Goal: Task Accomplishment & Management: Complete application form

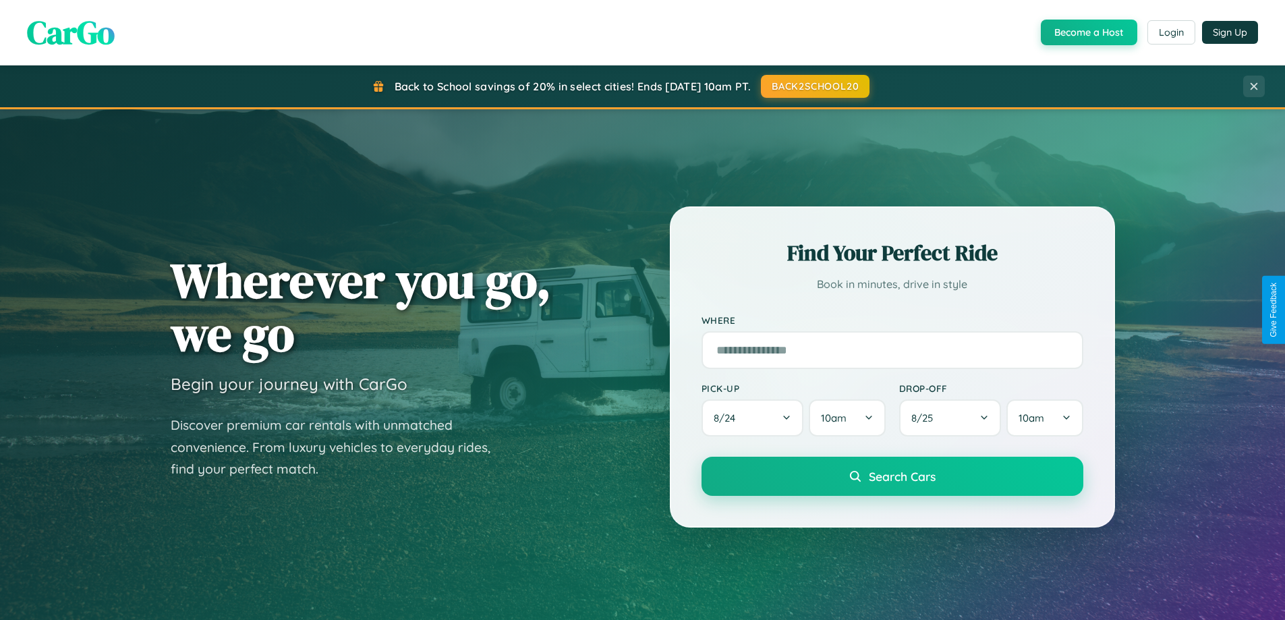
scroll to position [928, 0]
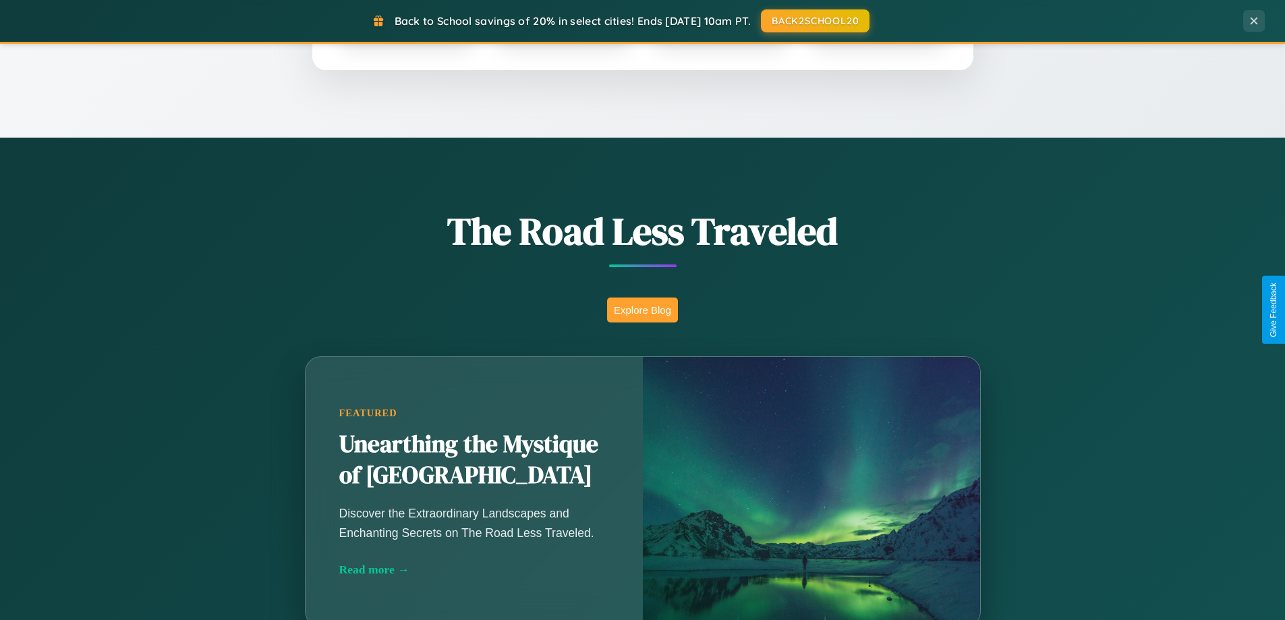
click at [642, 310] on button "Explore Blog" at bounding box center [642, 309] width 71 height 25
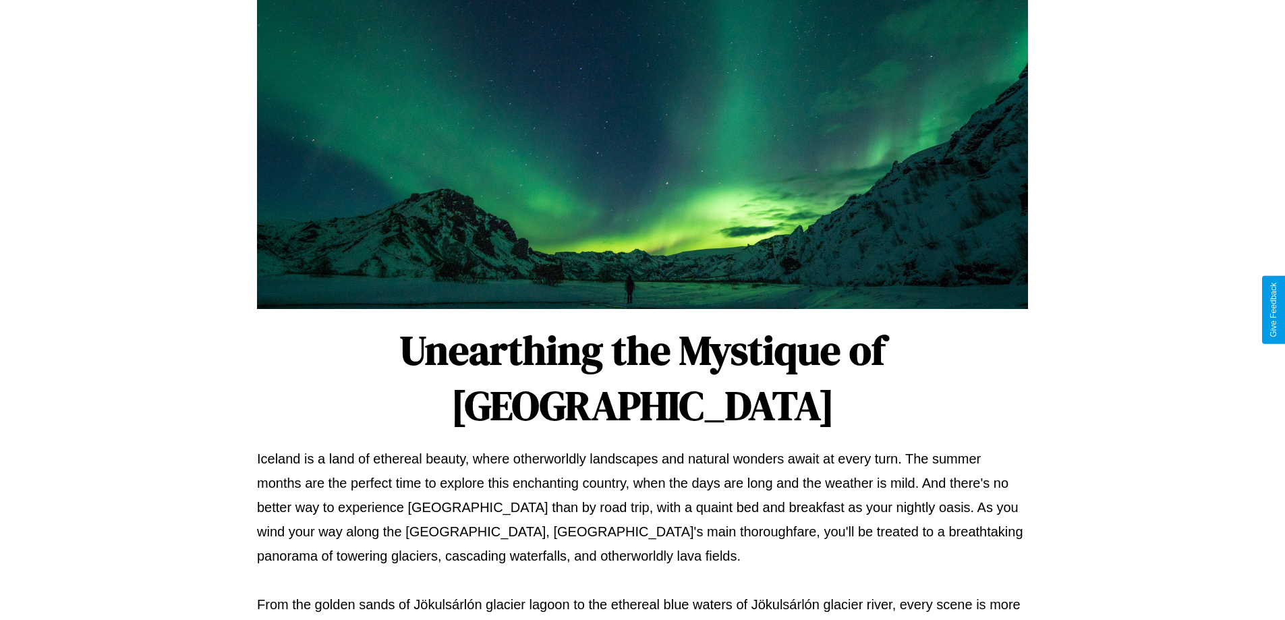
scroll to position [436, 0]
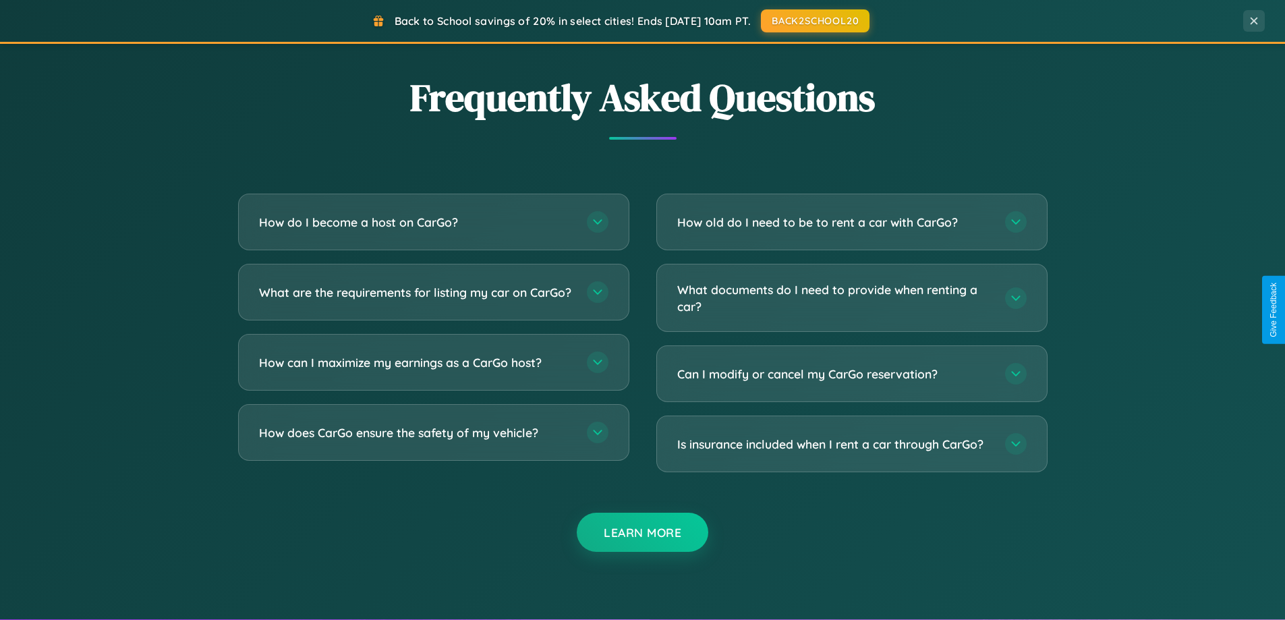
scroll to position [2595, 0]
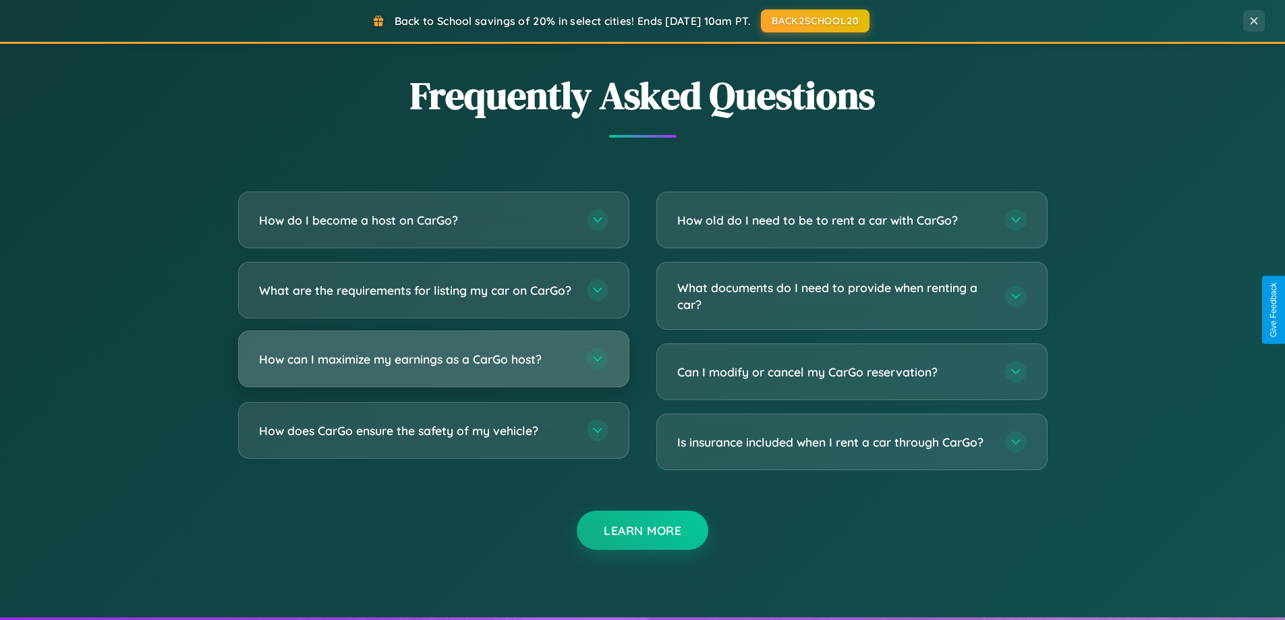
click at [433, 368] on h3 "How can I maximize my earnings as a CarGo host?" at bounding box center [416, 359] width 314 height 17
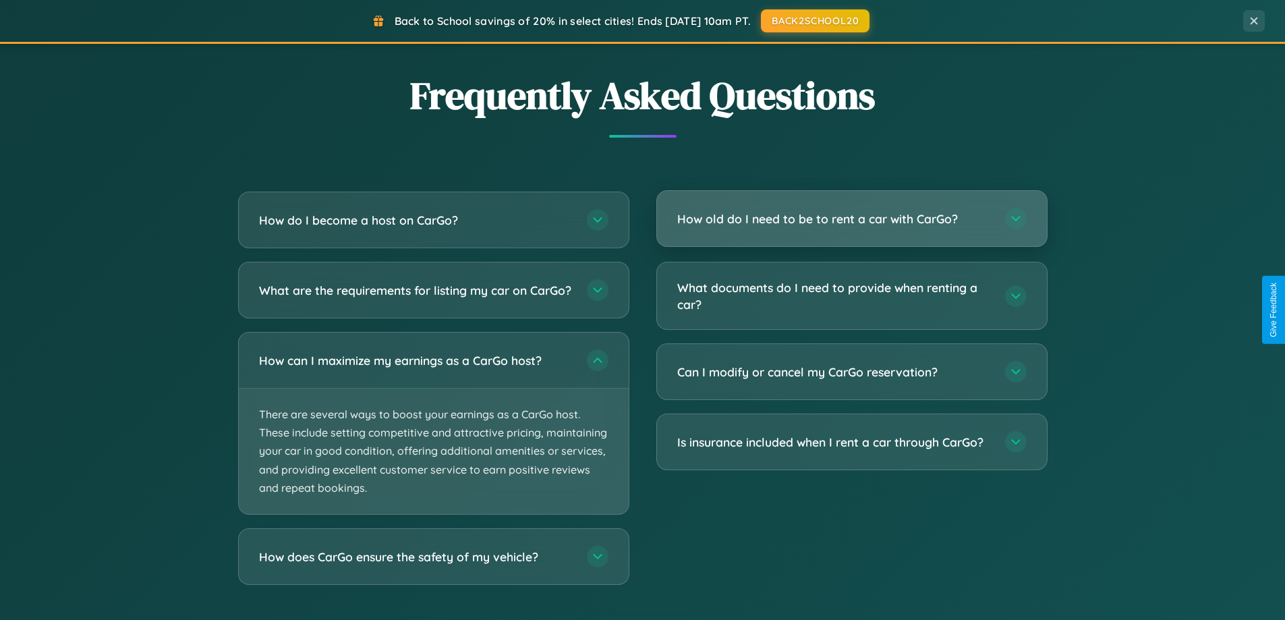
click at [851, 219] on h3 "How old do I need to be to rent a car with CarGo?" at bounding box center [834, 218] width 314 height 17
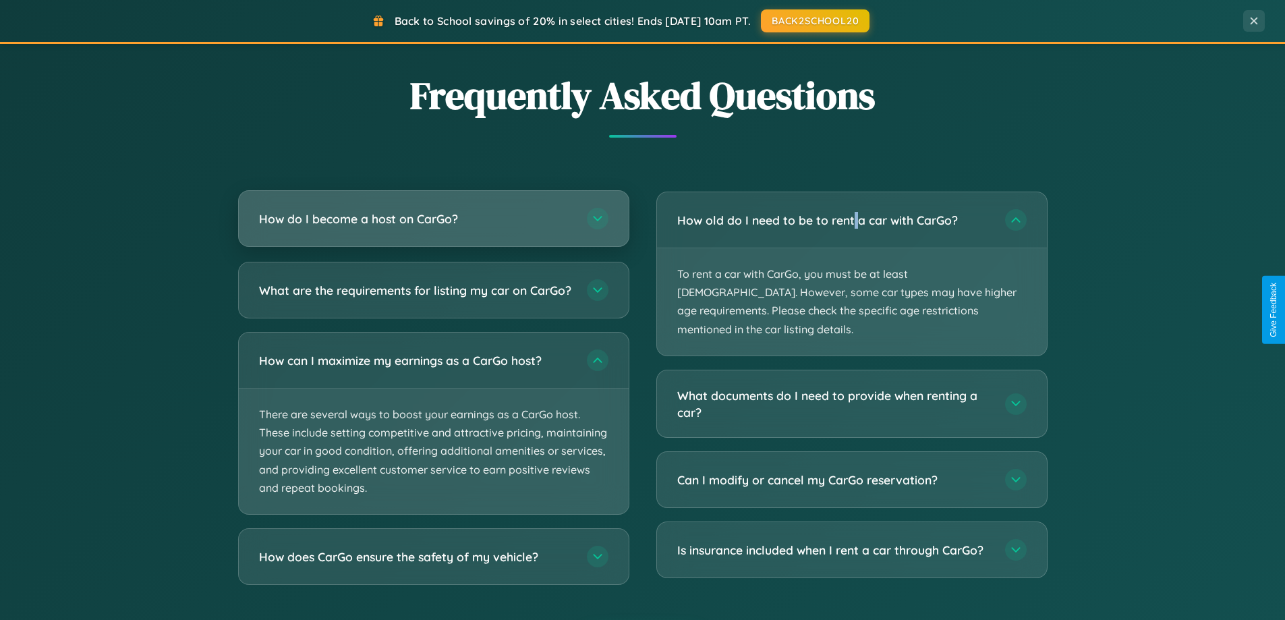
click at [433, 219] on h3 "How do I become a host on CarGo?" at bounding box center [416, 218] width 314 height 17
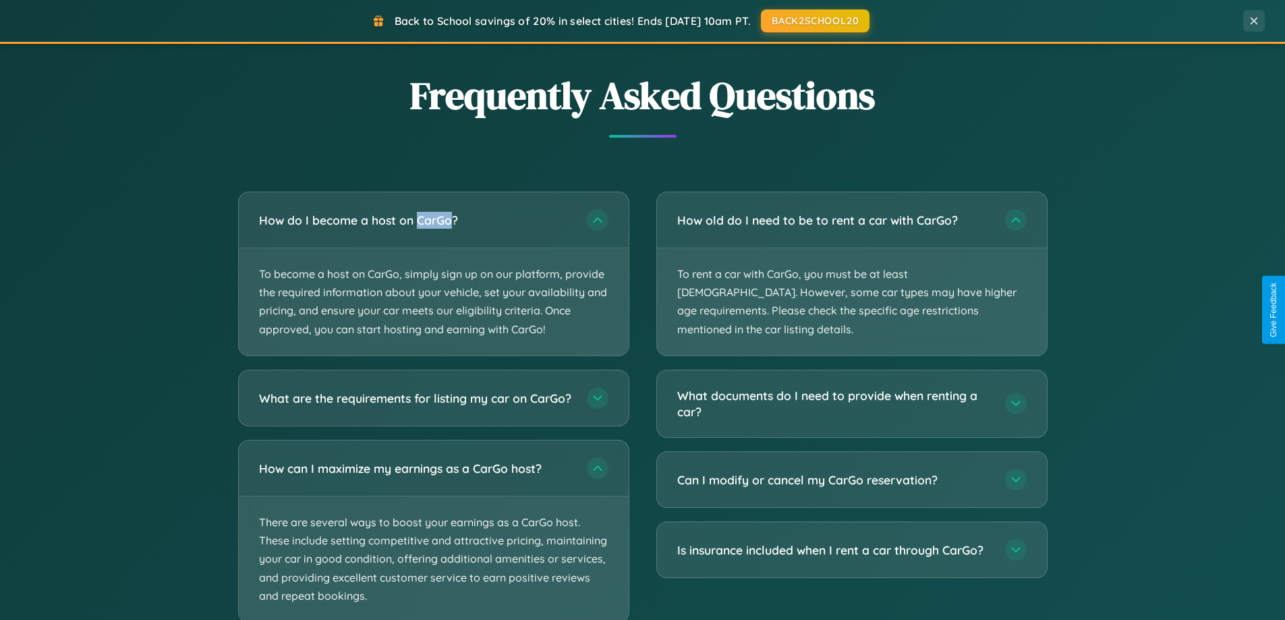
scroll to position [2680, 0]
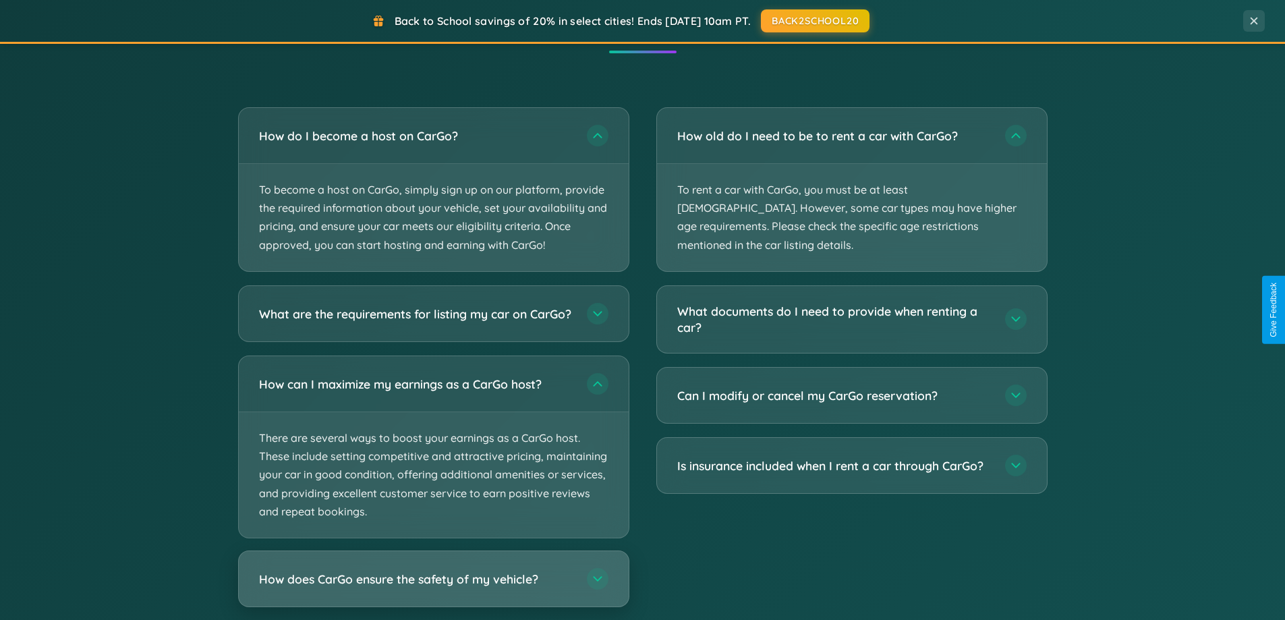
click at [433, 587] on h3 "How does CarGo ensure the safety of my vehicle?" at bounding box center [416, 578] width 314 height 17
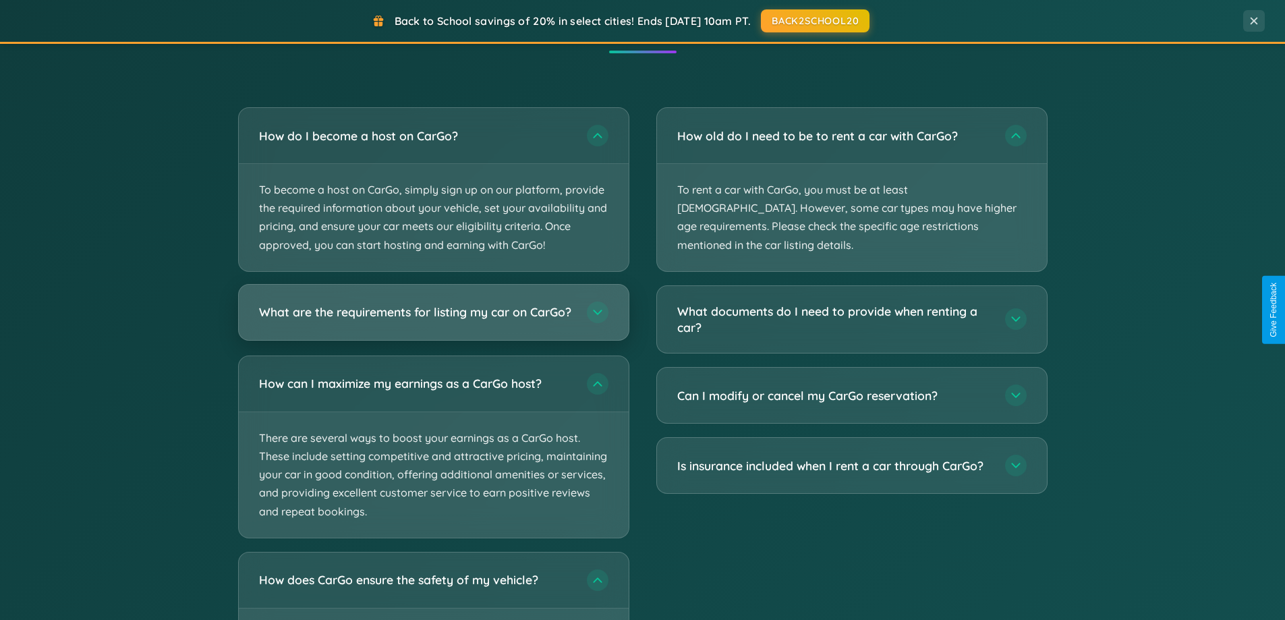
click at [433, 318] on h3 "What are the requirements for listing my car on CarGo?" at bounding box center [416, 312] width 314 height 17
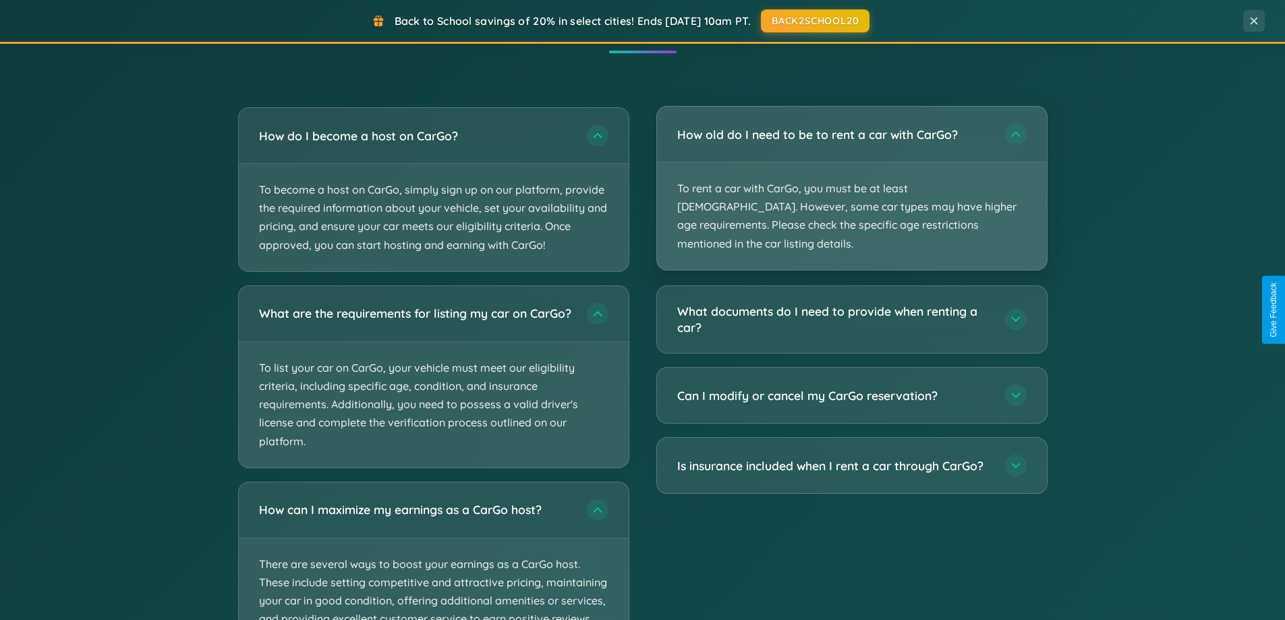
click at [851, 180] on p "To rent a car with CarGo, you must be at least [DEMOGRAPHIC_DATA]. However, som…" at bounding box center [852, 216] width 390 height 107
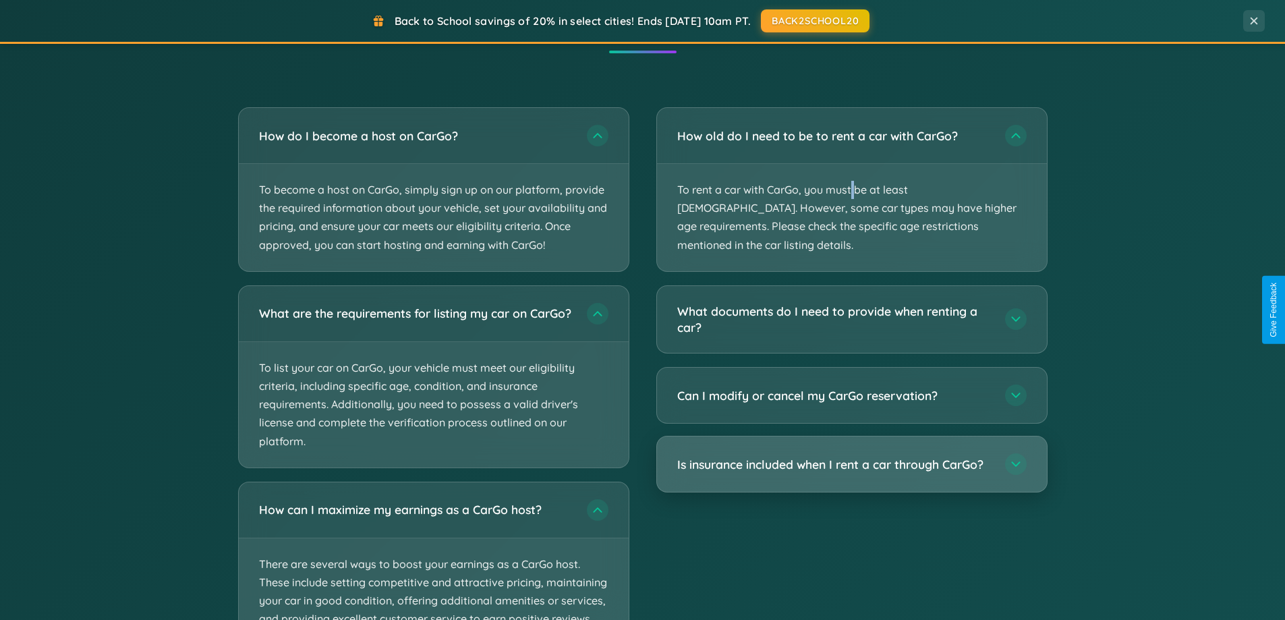
click at [851, 456] on h3 "Is insurance included when I rent a car through CarGo?" at bounding box center [834, 464] width 314 height 17
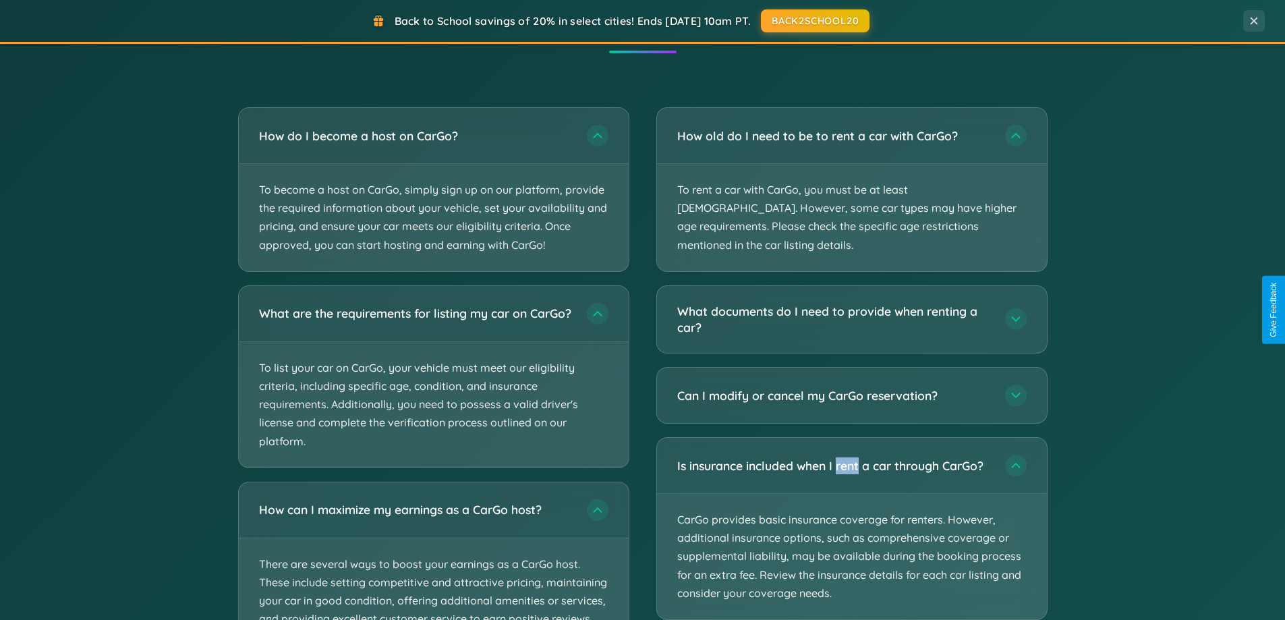
scroll to position [0, 0]
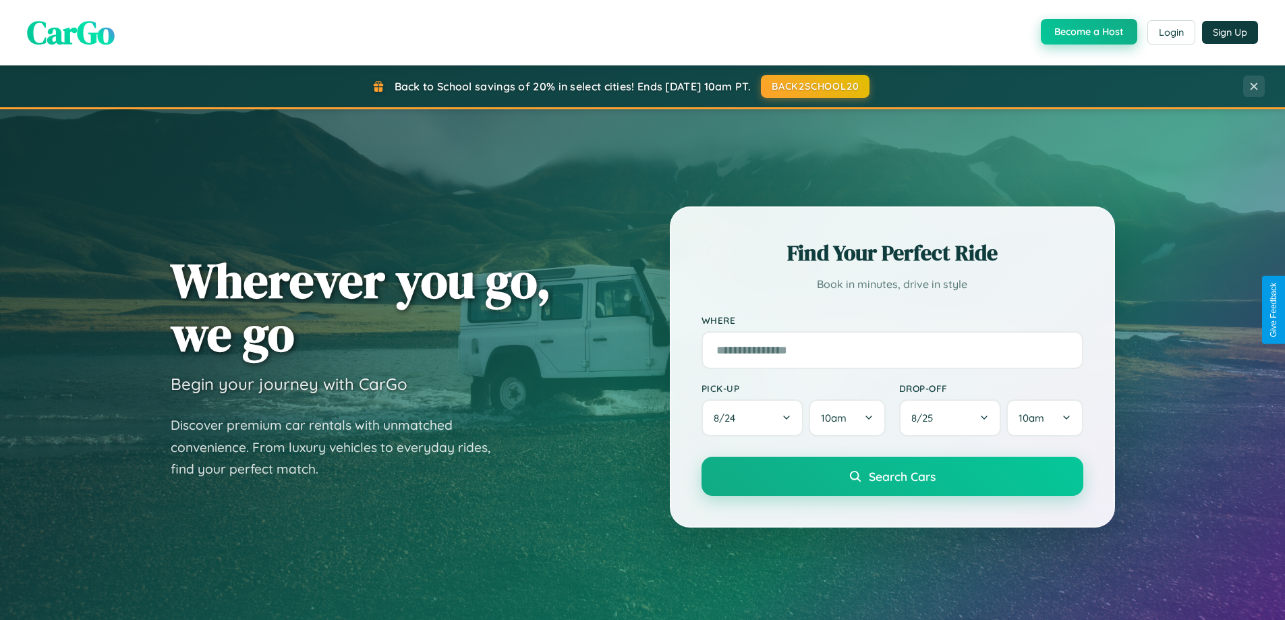
click at [1087, 32] on button "Become a Host" at bounding box center [1089, 32] width 96 height 26
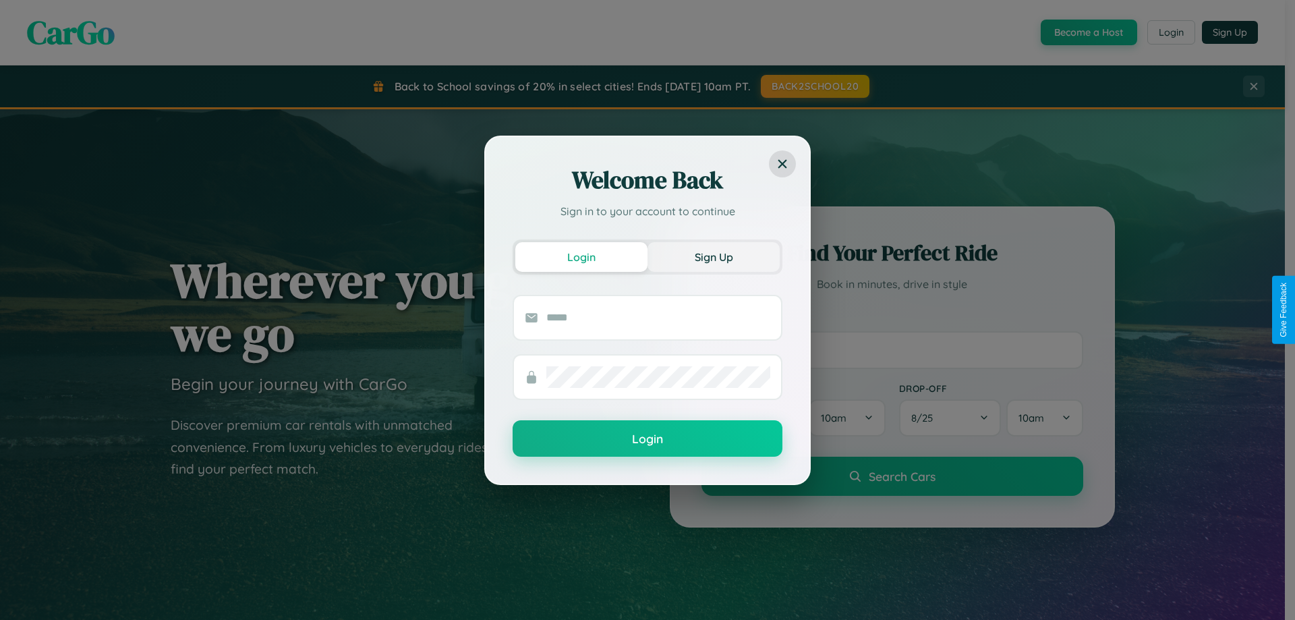
click at [714, 256] on button "Sign Up" at bounding box center [713, 257] width 132 height 30
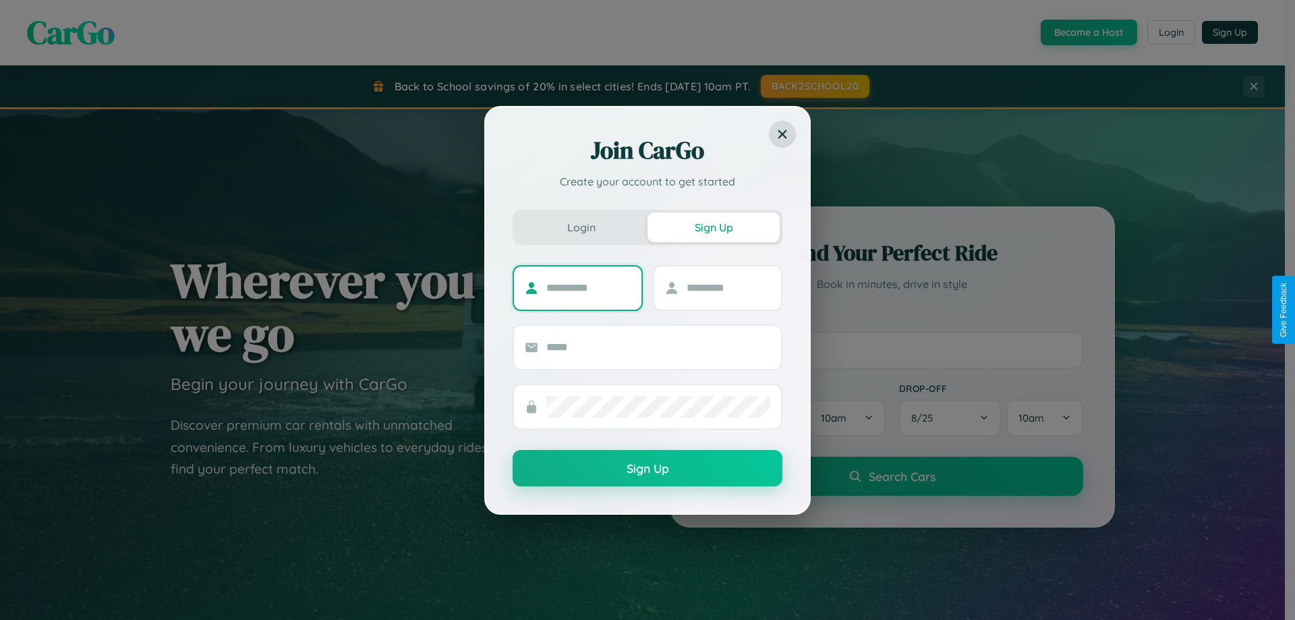
click at [588, 287] on input "text" at bounding box center [588, 288] width 84 height 22
type input "******"
click at [728, 287] on input "text" at bounding box center [729, 288] width 84 height 22
type input "******"
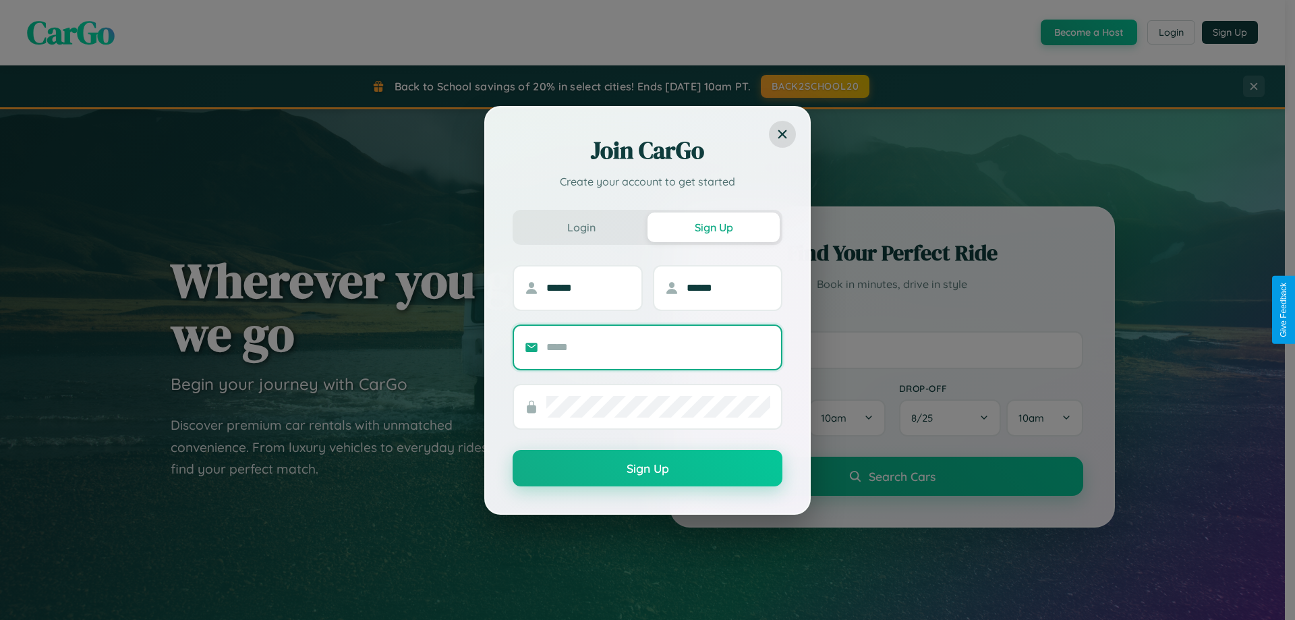
click at [658, 347] on input "text" at bounding box center [658, 348] width 224 height 22
type input "**********"
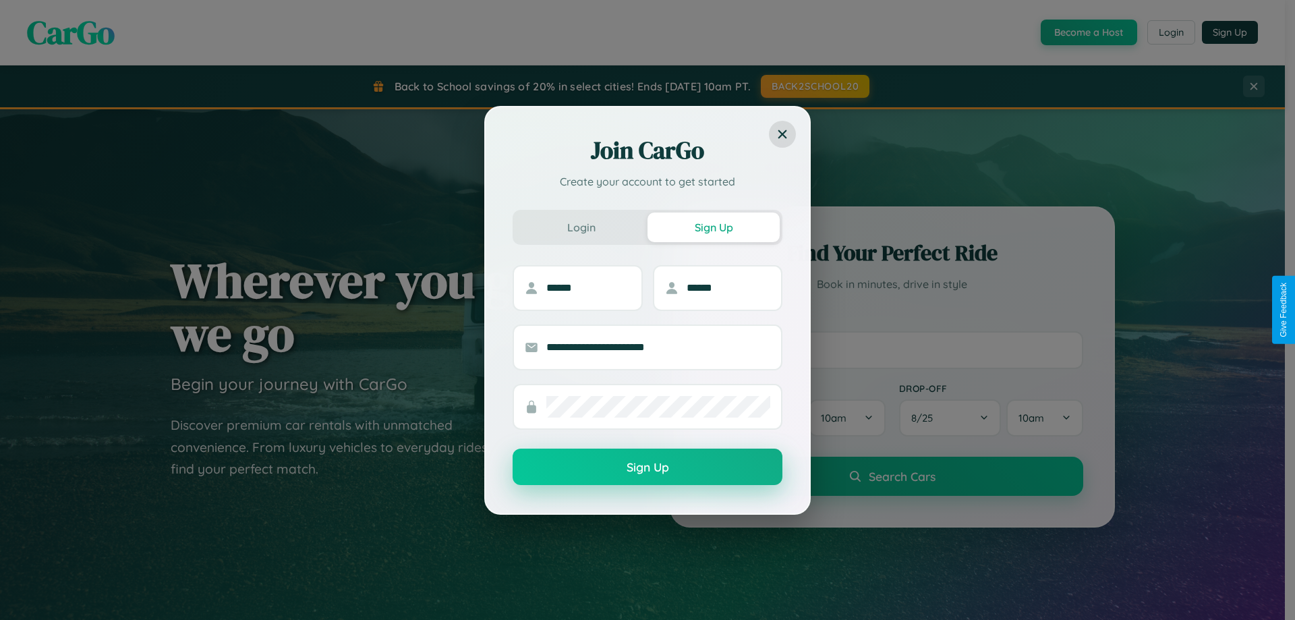
click at [647, 467] on button "Sign Up" at bounding box center [648, 467] width 270 height 36
